Goal: Task Accomplishment & Management: Manage account settings

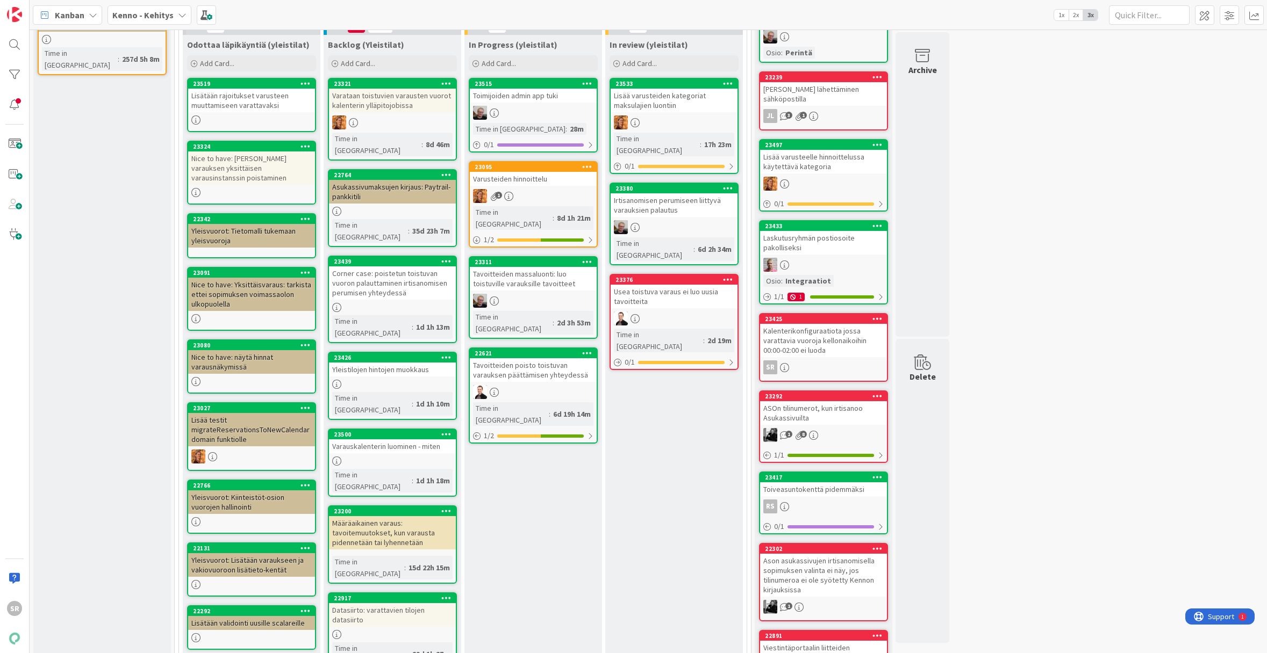
scroll to position [213, 0]
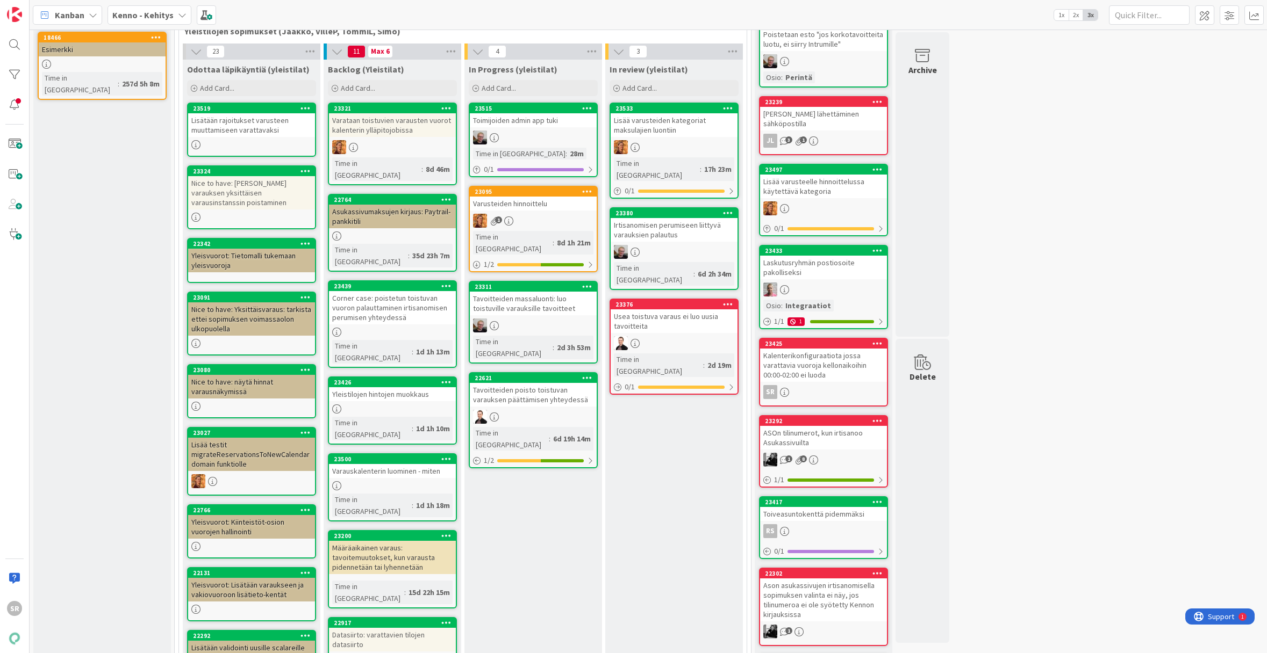
click at [397, 206] on div "Asukassivumaksujen kirjaus: Paytrail-pankkitili" at bounding box center [392, 217] width 127 height 24
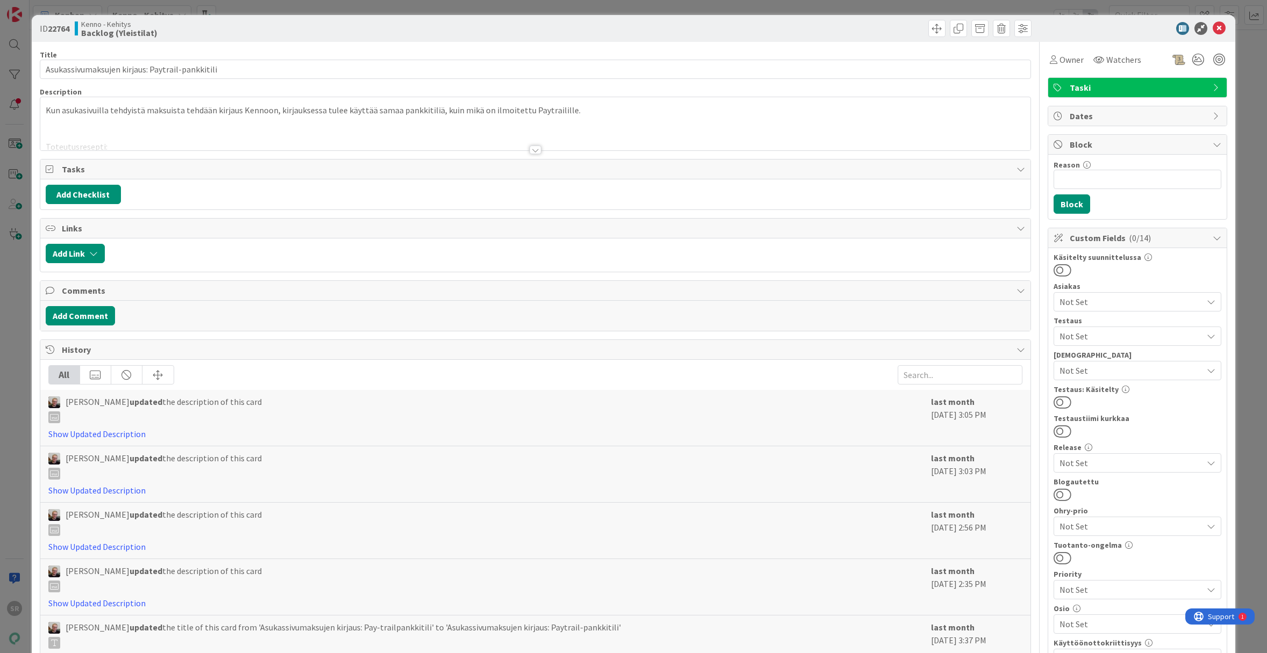
click at [530, 145] on div at bounding box center [535, 136] width 990 height 27
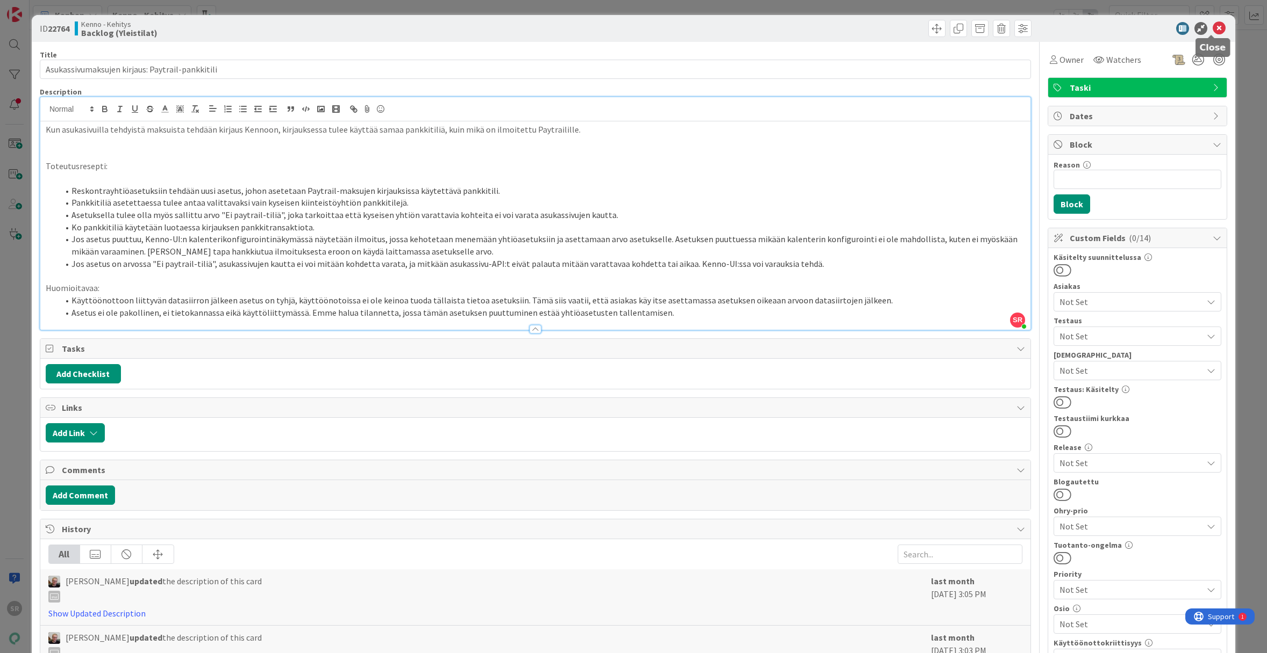
click at [1216, 27] on icon at bounding box center [1218, 28] width 13 height 13
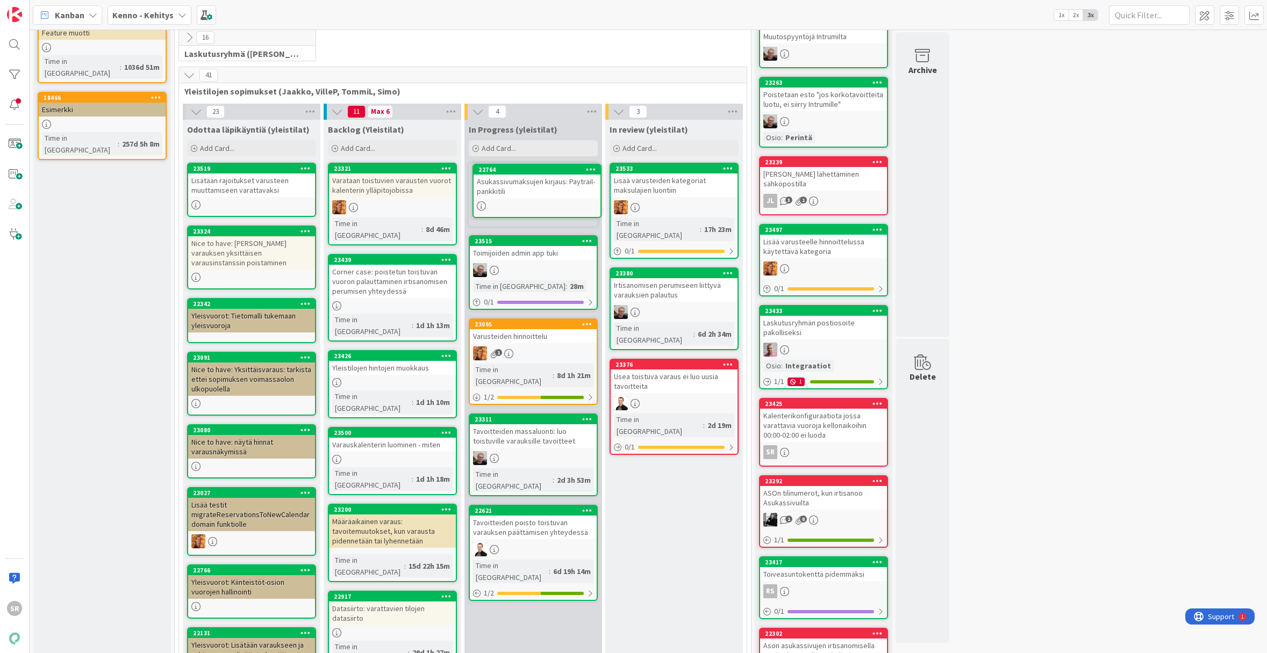
scroll to position [138, 0]
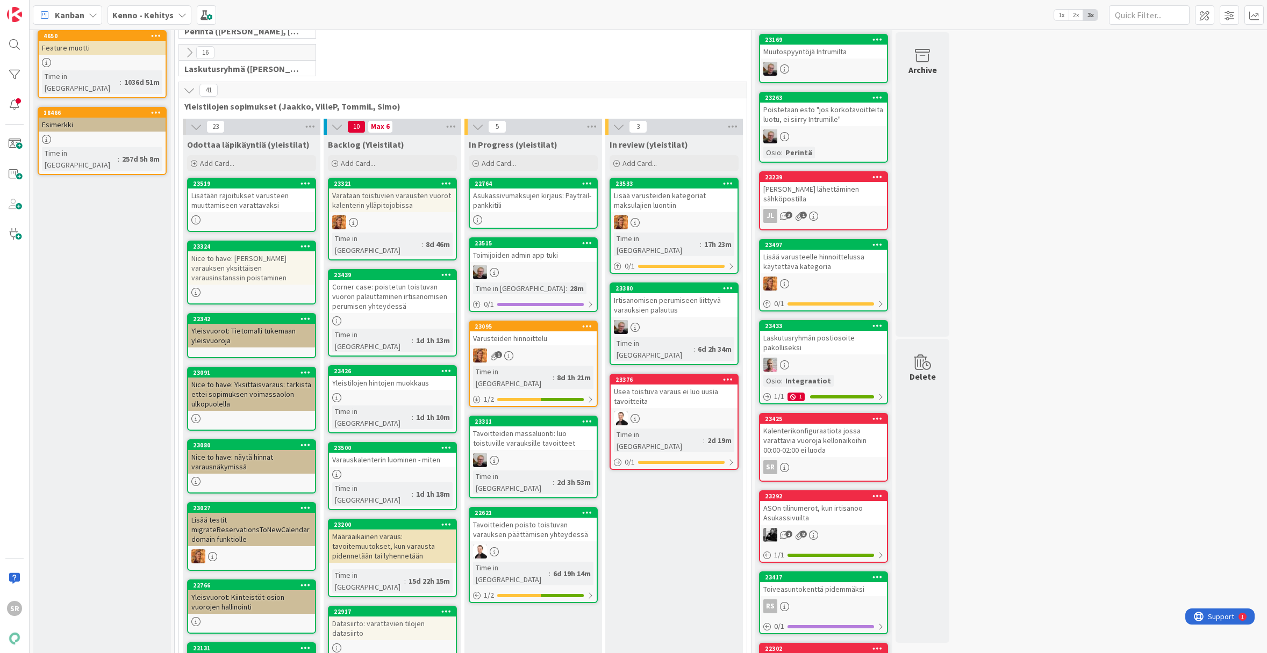
click at [502, 198] on div "Asukassivumaksujen kirjaus: Paytrail-pankkitili" at bounding box center [533, 201] width 127 height 24
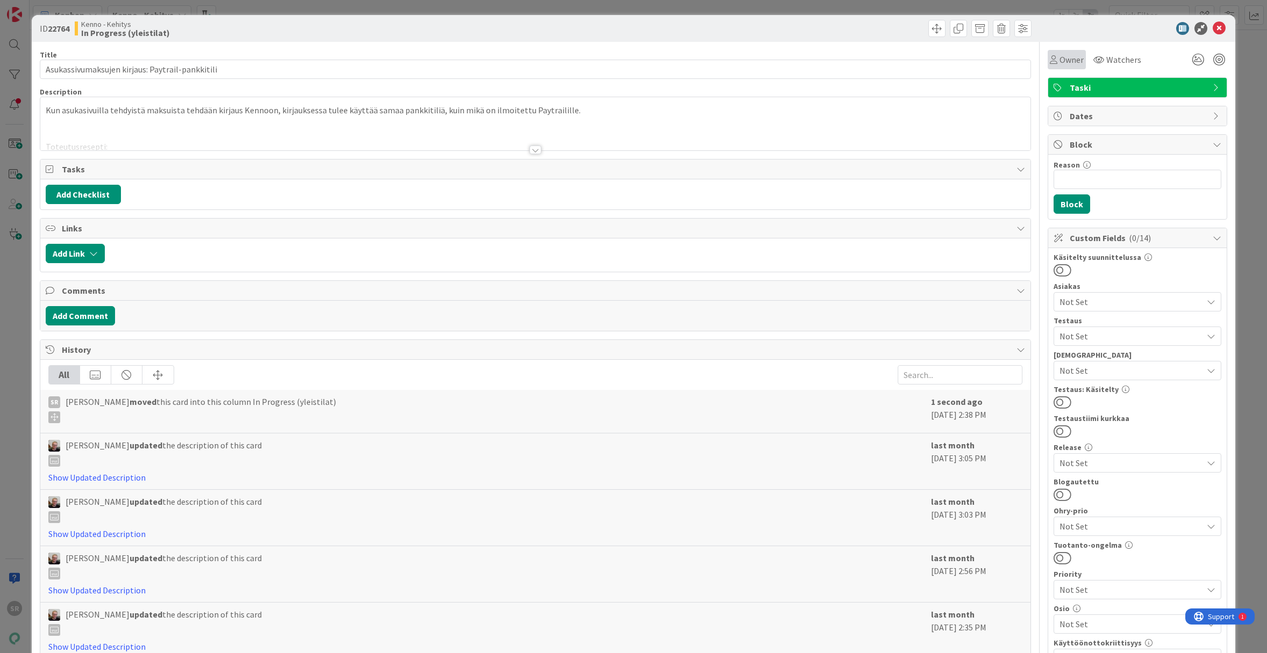
click at [1059, 57] on span "Owner" at bounding box center [1071, 59] width 24 height 13
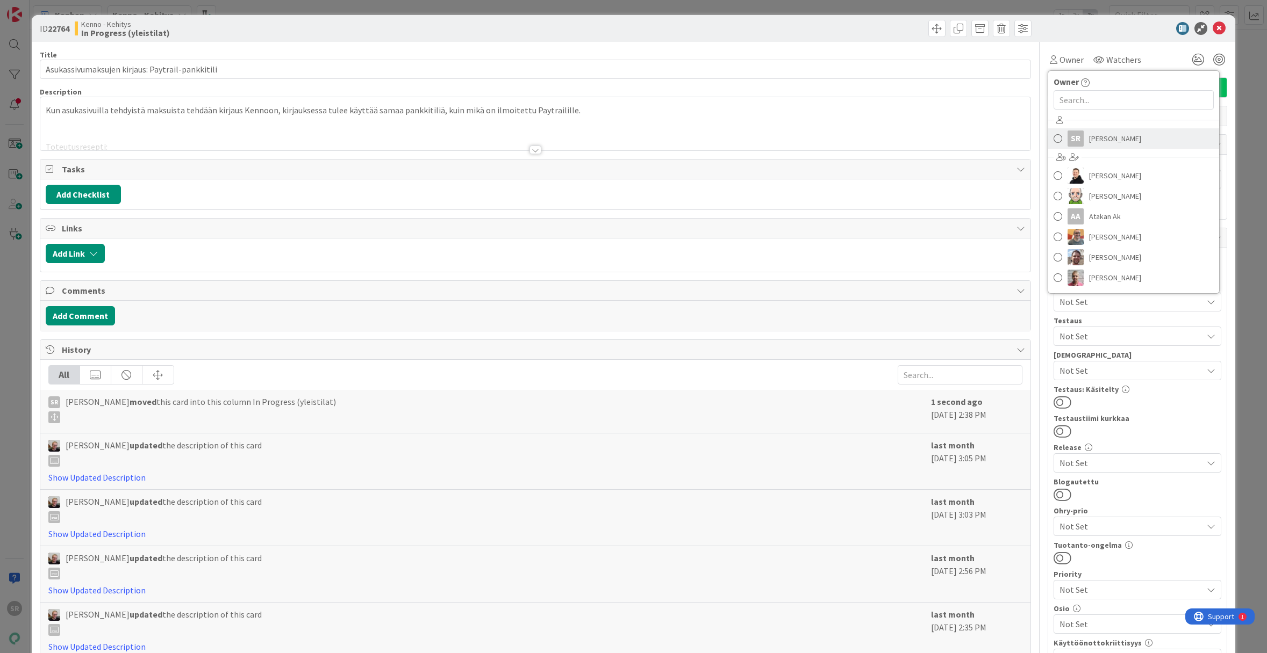
click at [1100, 134] on span "[PERSON_NAME]" at bounding box center [1115, 139] width 52 height 16
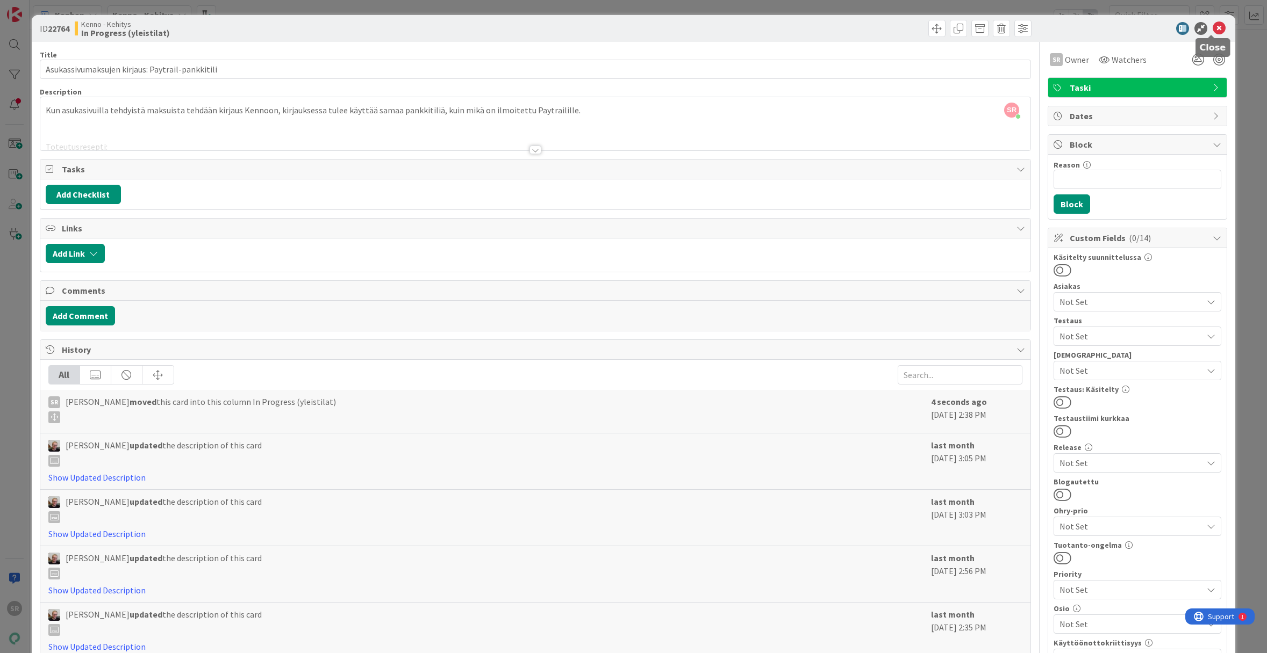
click at [1212, 32] on icon at bounding box center [1218, 28] width 13 height 13
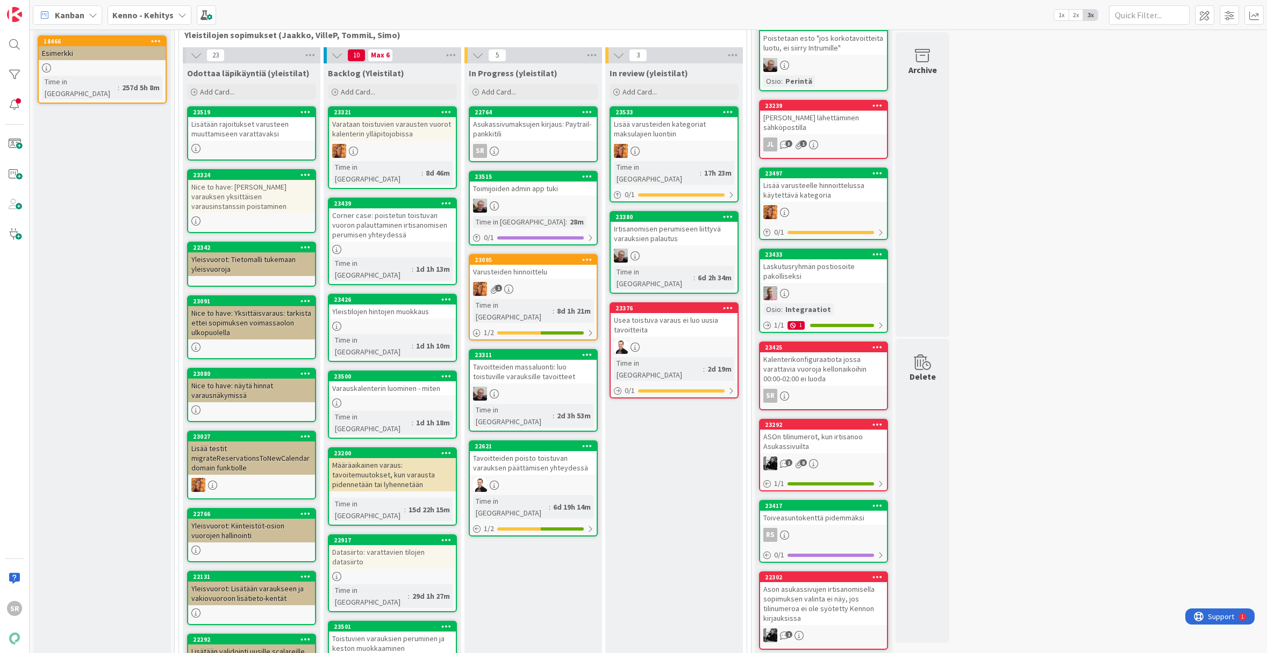
scroll to position [213, 0]
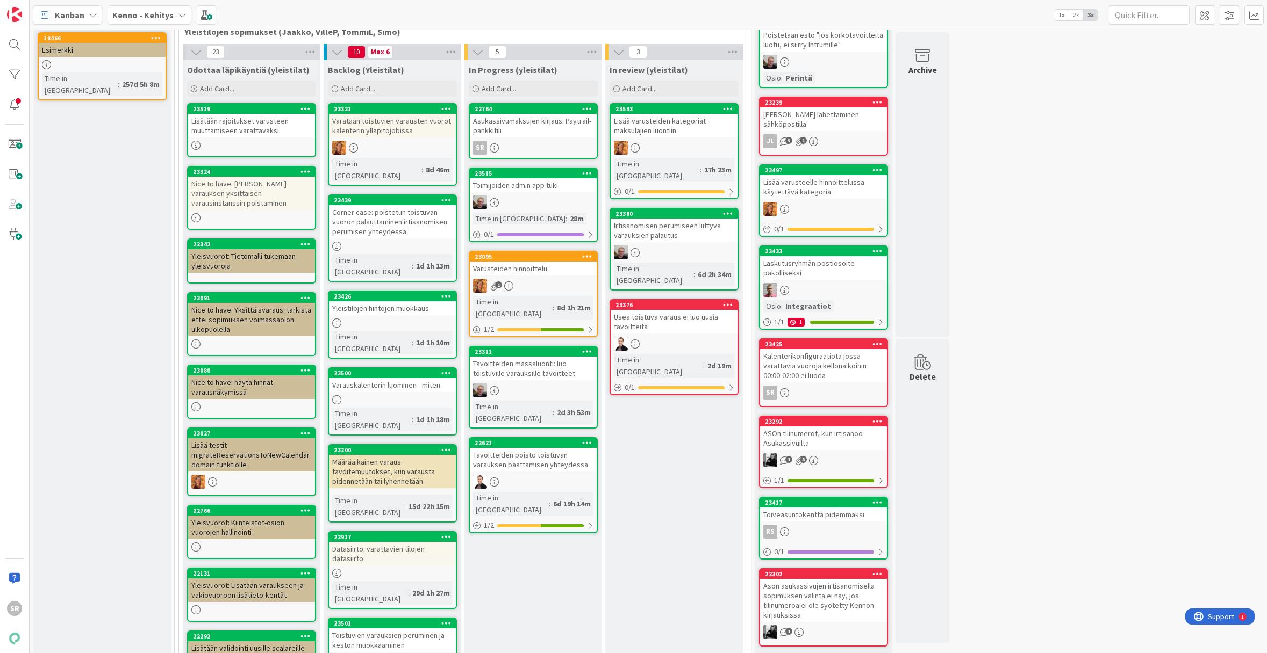
click at [521, 122] on div "Asukassivumaksujen kirjaus: Paytrail-pankkitili" at bounding box center [533, 126] width 127 height 24
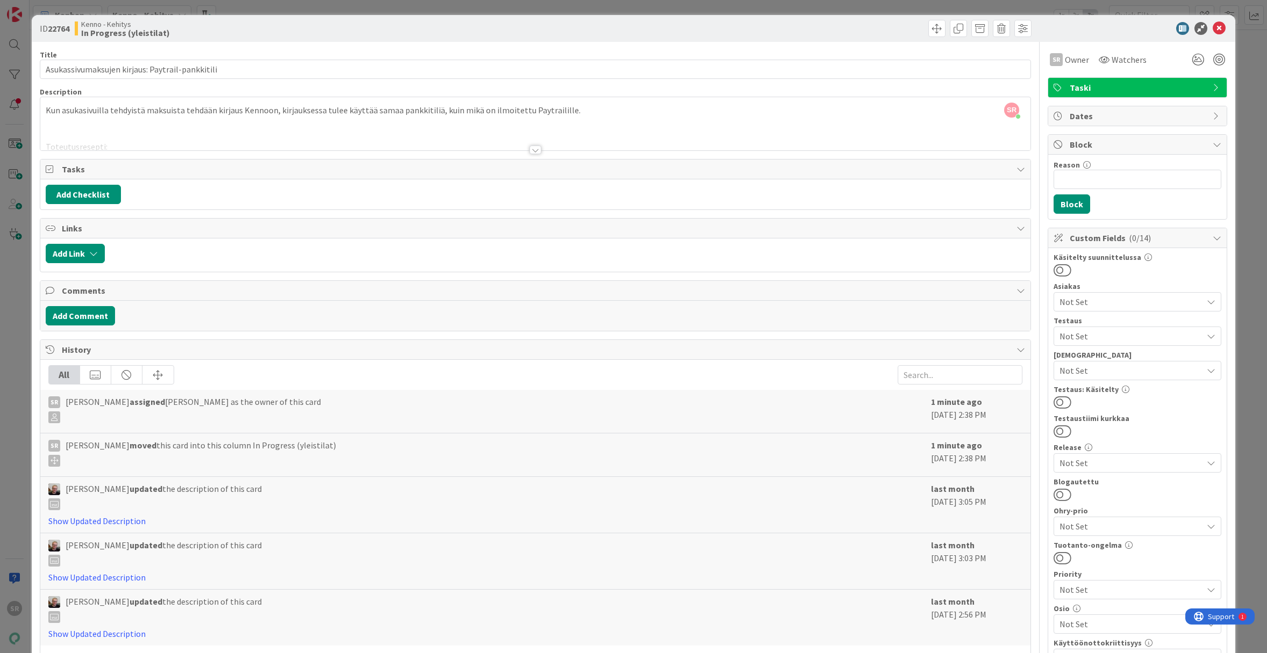
click at [533, 149] on div at bounding box center [535, 150] width 12 height 9
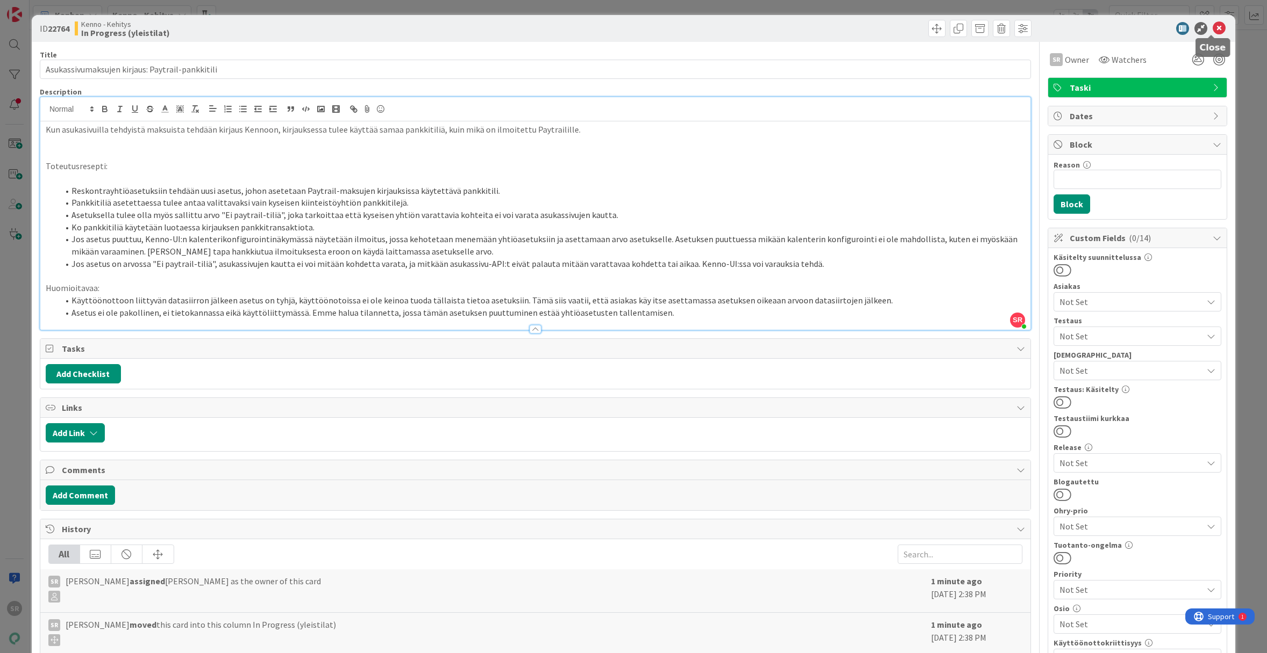
click at [1213, 25] on icon at bounding box center [1218, 28] width 13 height 13
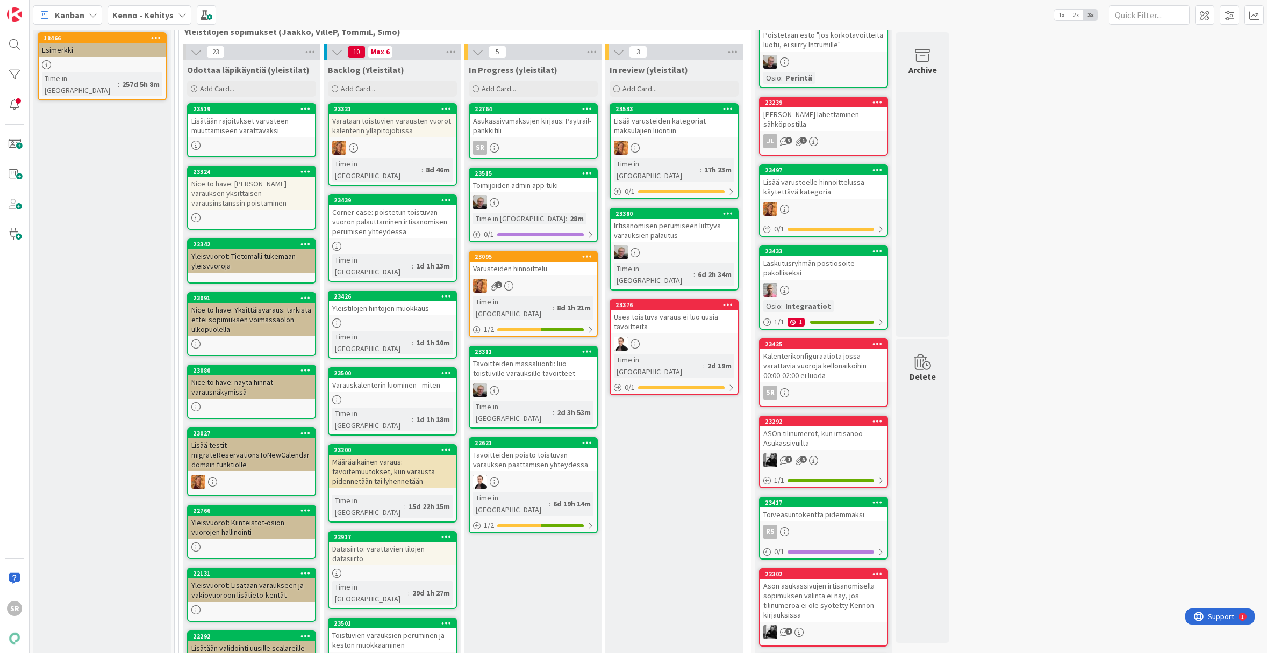
click at [525, 126] on div "Asukassivumaksujen kirjaus: Paytrail-pankkitili" at bounding box center [533, 126] width 127 height 24
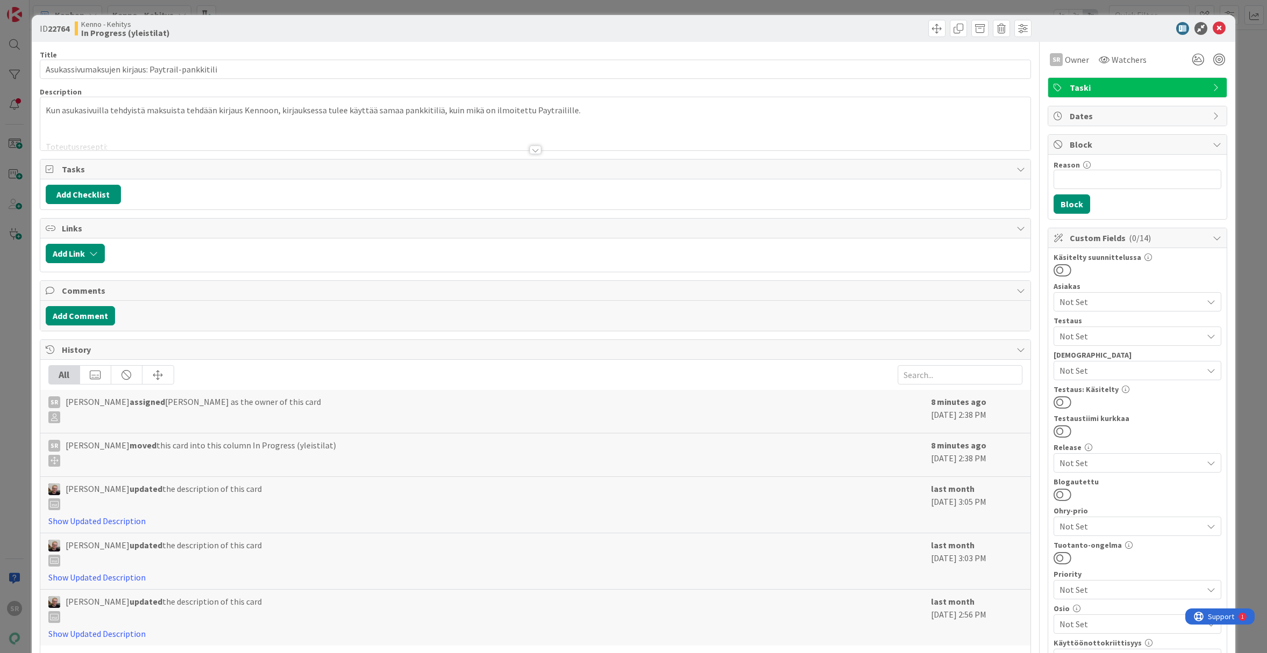
click at [534, 150] on div at bounding box center [535, 150] width 12 height 9
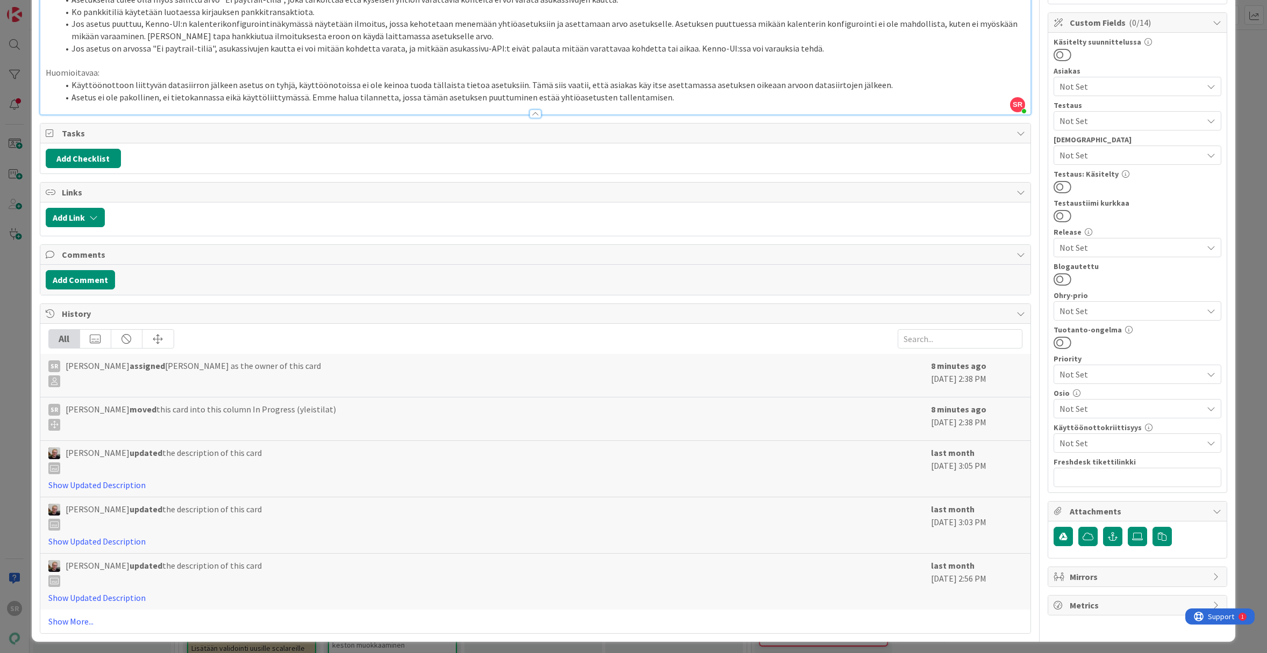
scroll to position [219, 0]
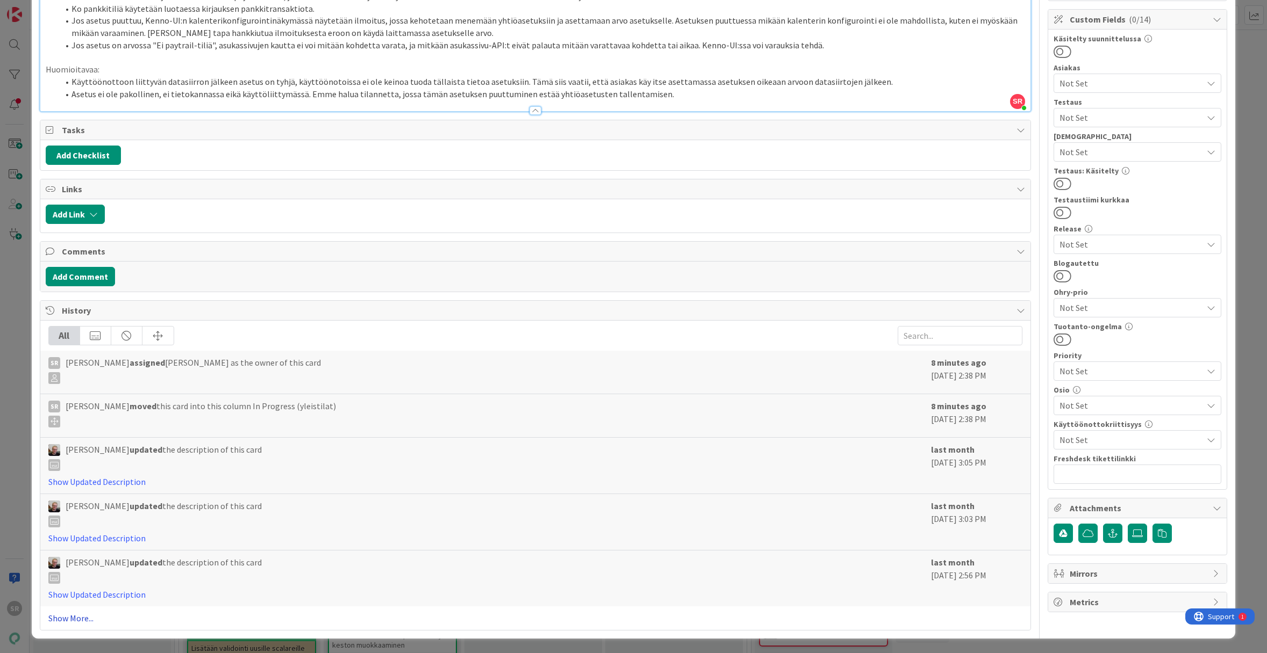
click at [84, 615] on link "Show More..." at bounding box center [535, 618] width 974 height 13
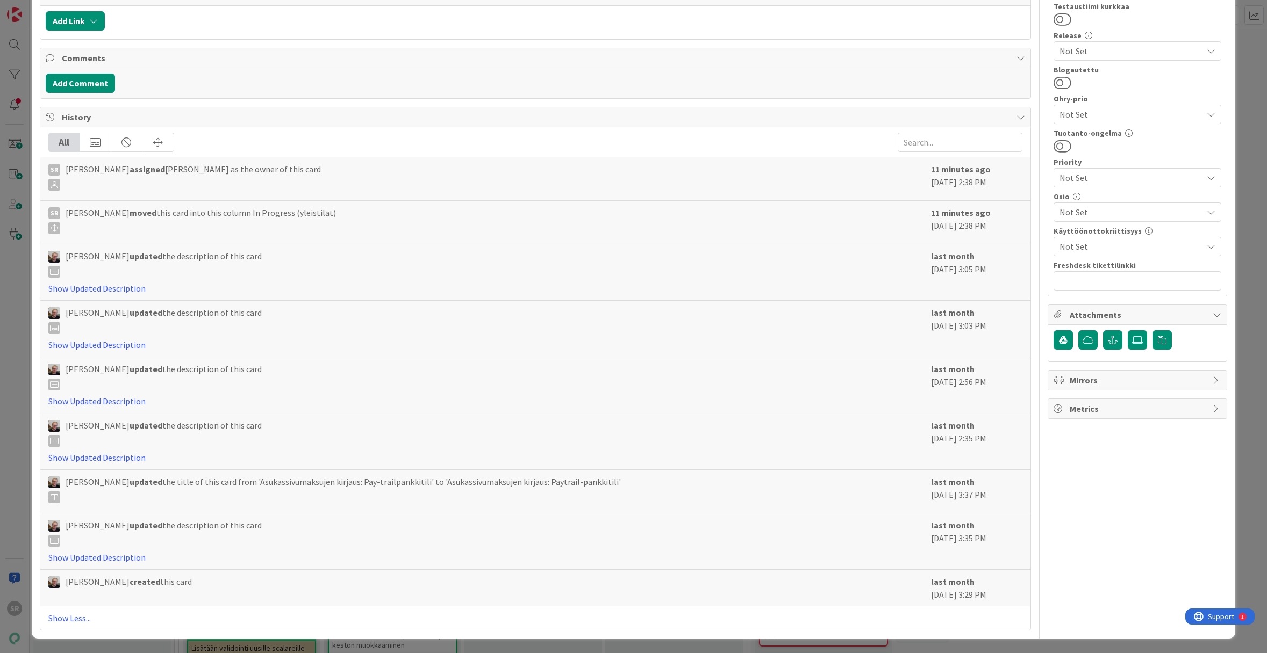
scroll to position [0, 0]
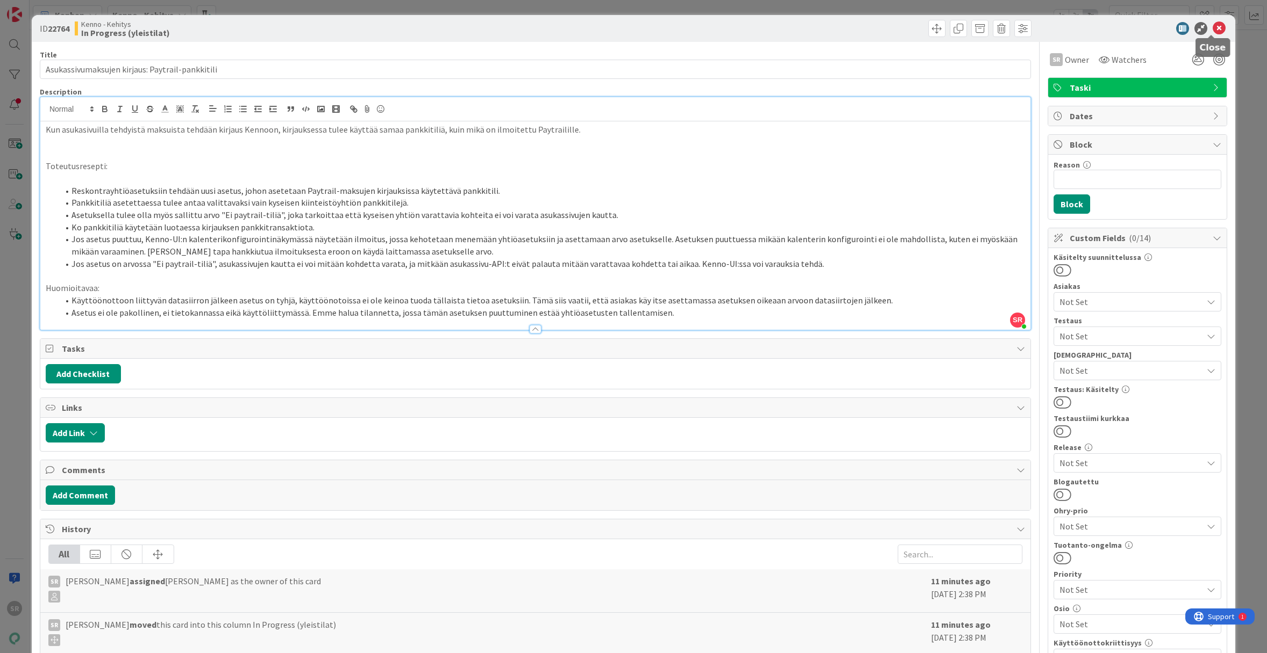
click at [1212, 25] on icon at bounding box center [1218, 28] width 13 height 13
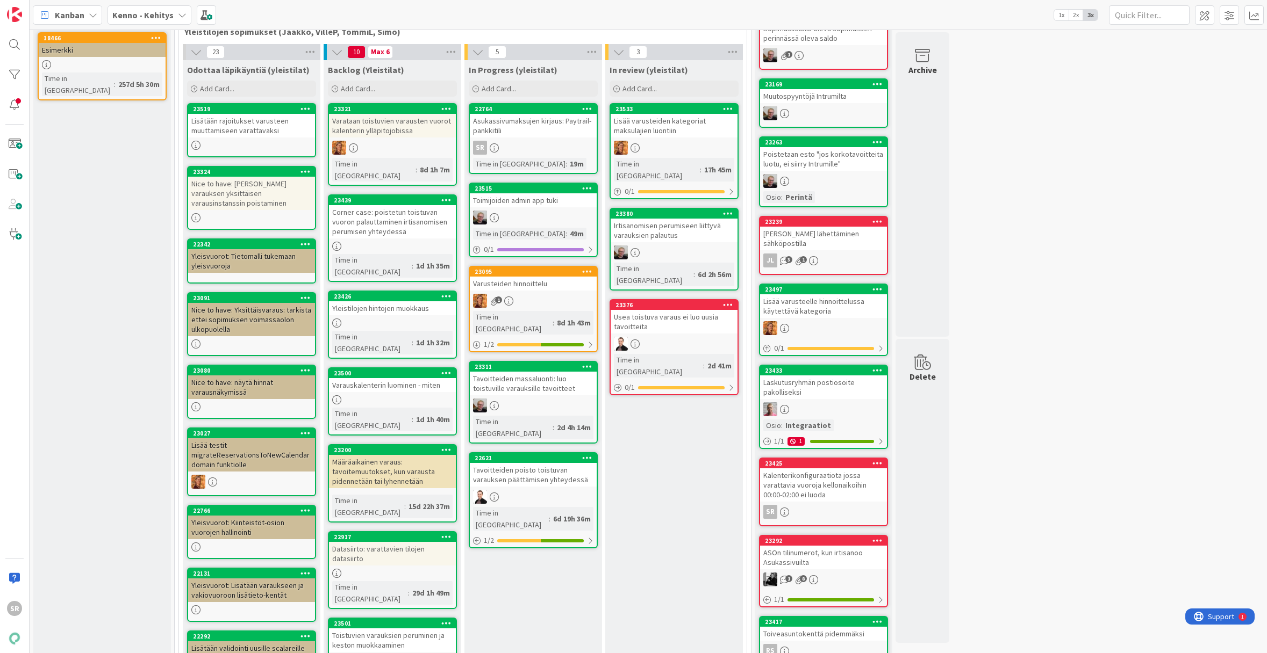
click at [514, 126] on div "Asukassivumaksujen kirjaus: Paytrail-pankkitili" at bounding box center [533, 126] width 127 height 24
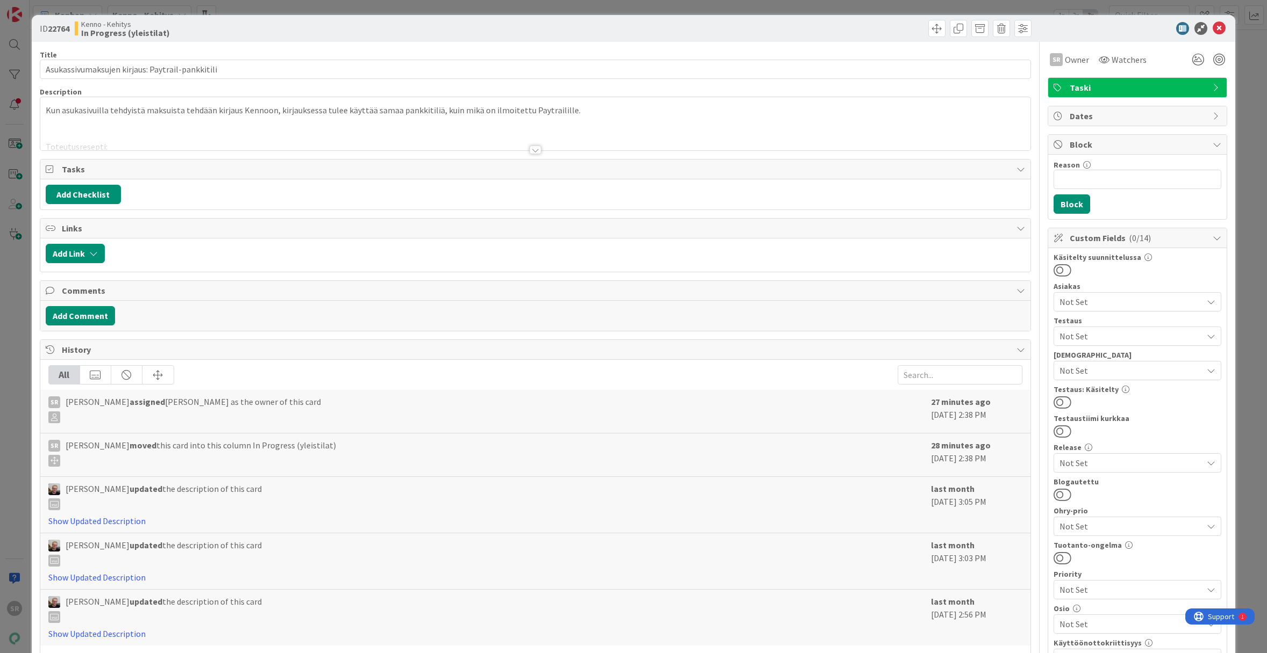
click at [532, 152] on div at bounding box center [535, 150] width 12 height 9
